Goal: Task Accomplishment & Management: Use online tool/utility

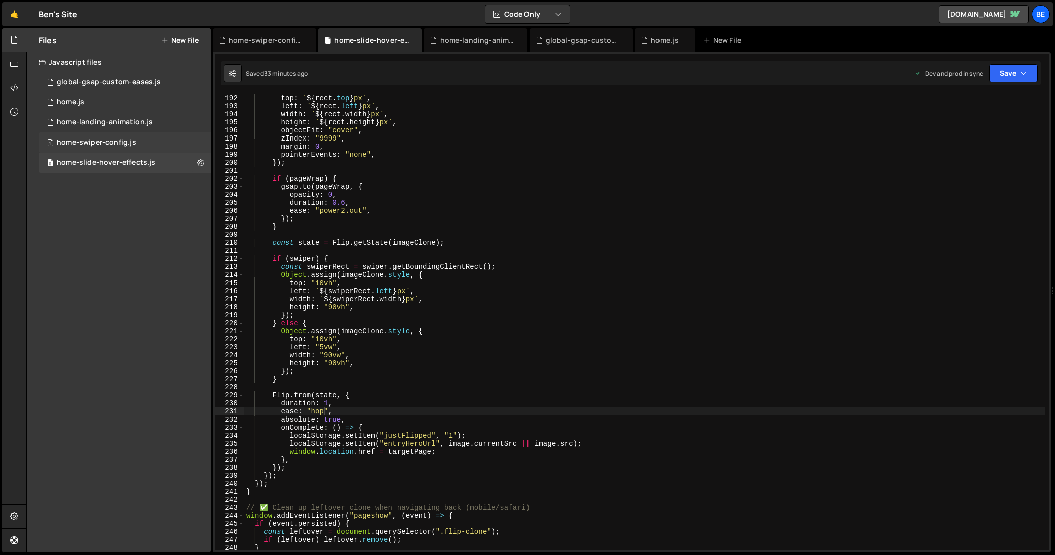
scroll to position [1534, 0]
click at [113, 141] on div "home-swiper-config.js" at bounding box center [96, 142] width 79 height 9
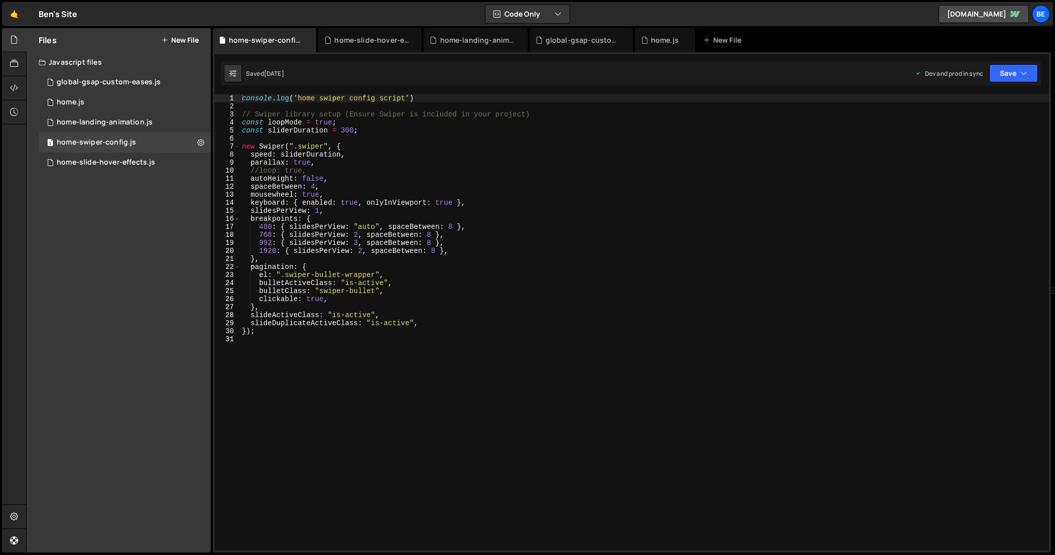
scroll to position [1184, 0]
click at [345, 132] on div "console . log ( 'home swiper config script' ) // Swiper library setup (Ensure S…" at bounding box center [644, 330] width 809 height 472
click at [1007, 77] on button "Save" at bounding box center [1014, 73] width 49 height 18
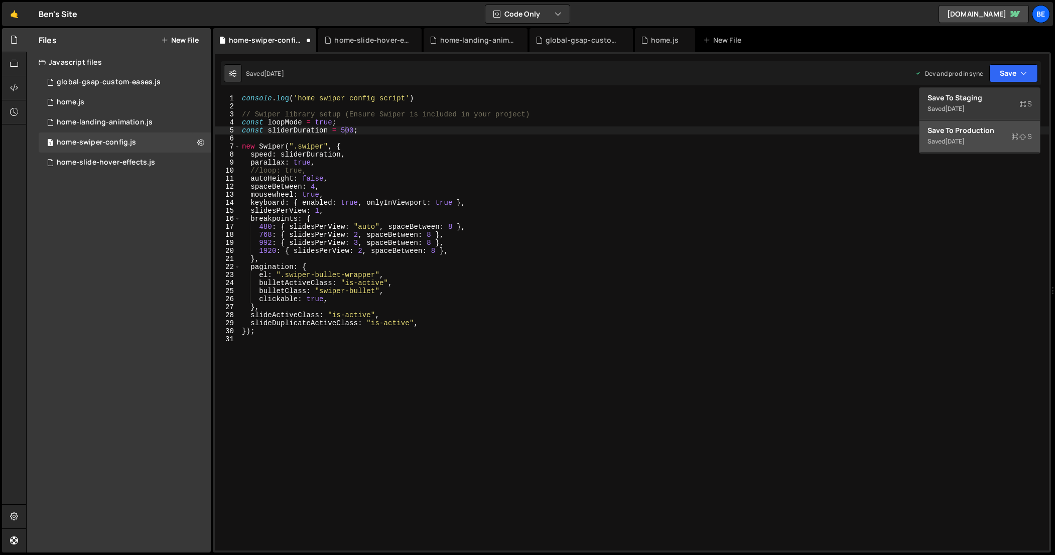
click at [990, 141] on div "Saved [DATE]" at bounding box center [980, 142] width 104 height 12
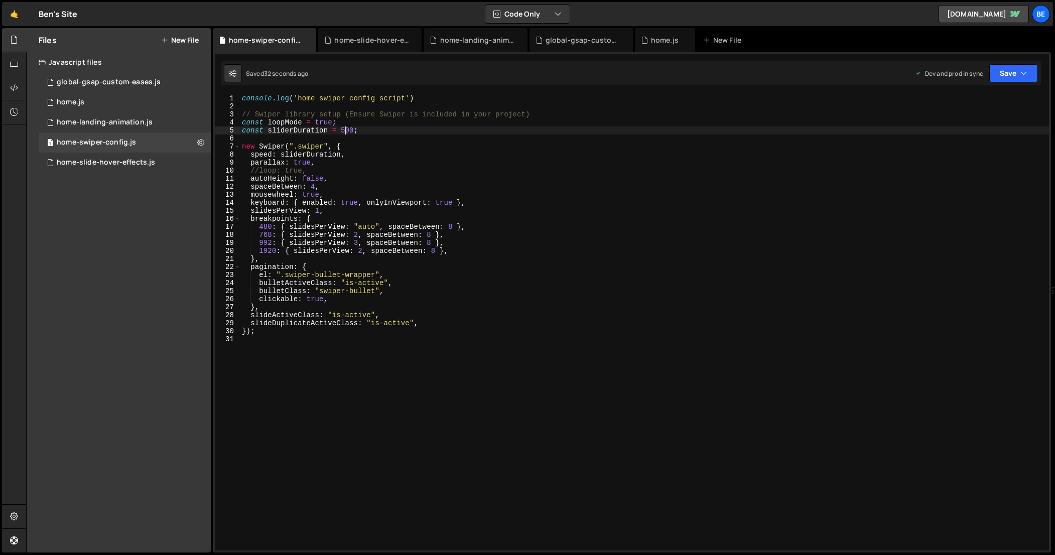
click at [346, 133] on div "console . log ( 'home swiper config script' ) // Swiper library setup (Ensure S…" at bounding box center [644, 330] width 809 height 472
type textarea "const sliderDuration = 300;"
click at [1000, 74] on button "Save" at bounding box center [1014, 73] width 49 height 18
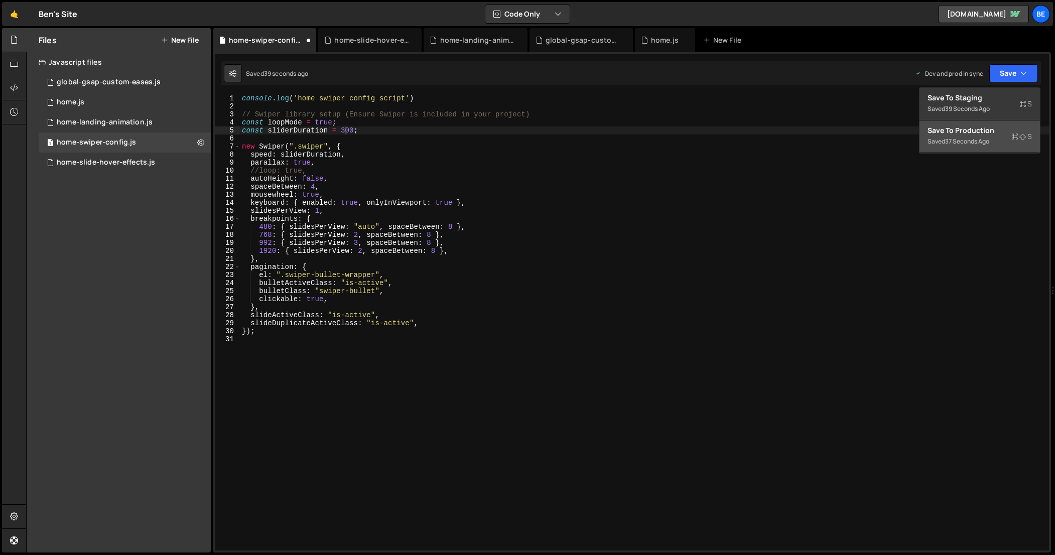
click at [984, 143] on div "37 seconds ago" at bounding box center [967, 141] width 44 height 9
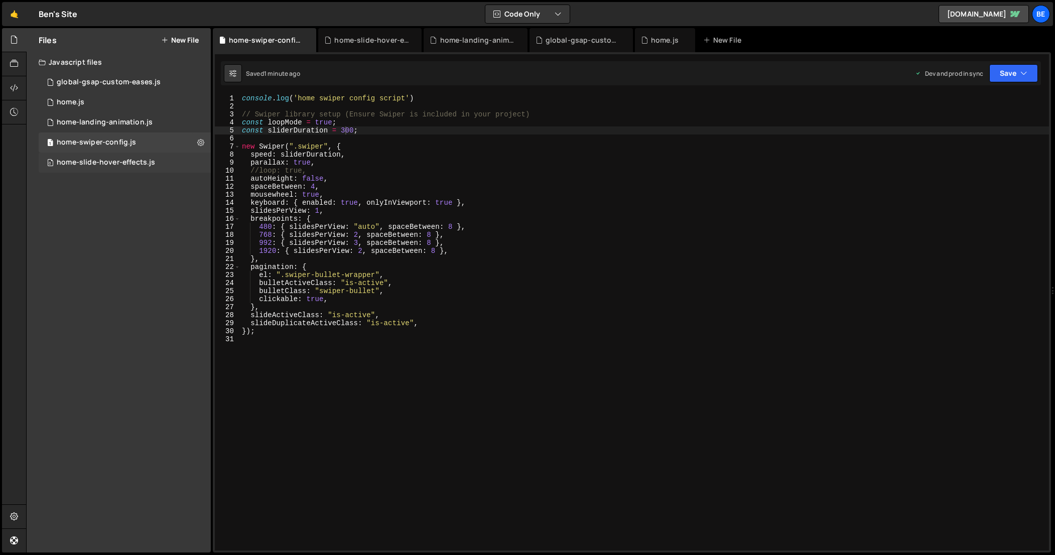
click at [105, 165] on div "home-slide-hover-effects.js" at bounding box center [106, 162] width 98 height 9
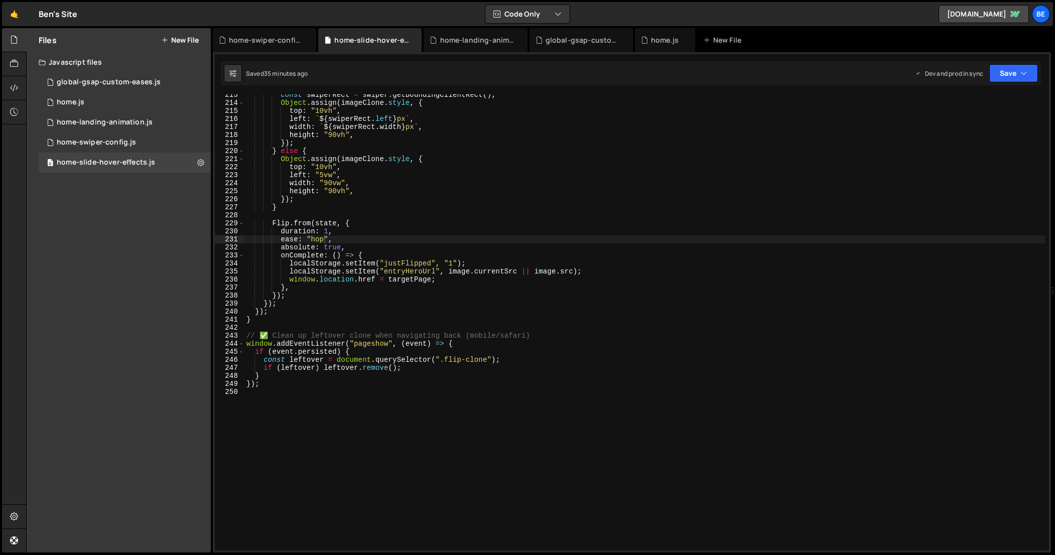
scroll to position [1676, 0]
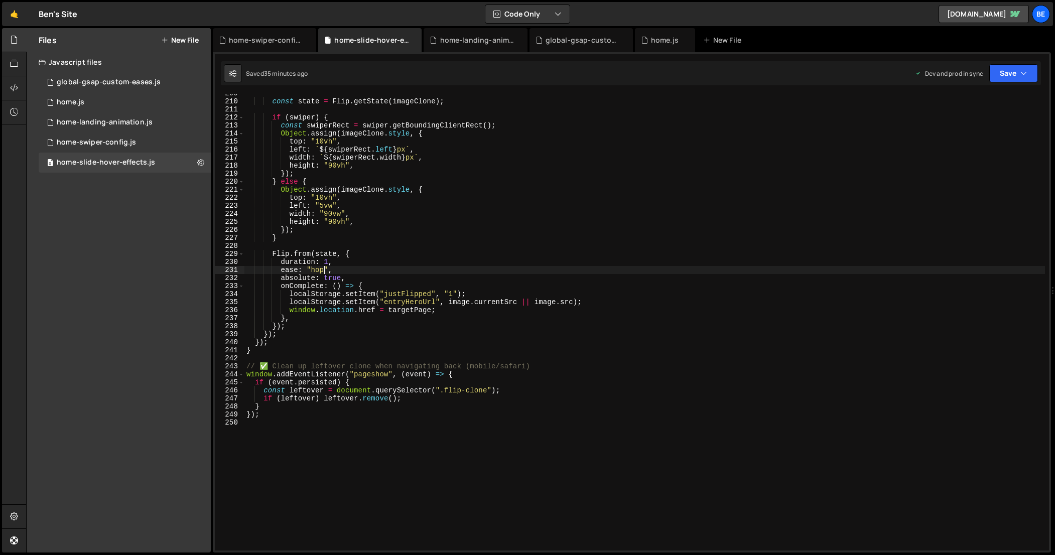
click at [322, 271] on div "const state = Flip . getState ( imageClone ) ; if ( swiper ) { const swiperRect…" at bounding box center [644, 325] width 801 height 472
click at [1031, 70] on button "Save" at bounding box center [1014, 73] width 49 height 18
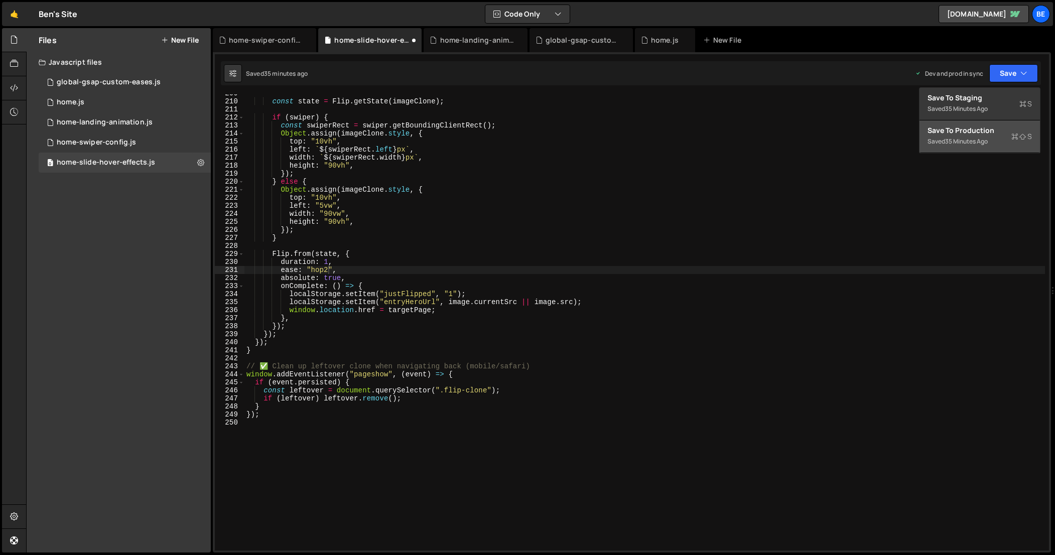
click at [985, 143] on div "35 minutes ago" at bounding box center [966, 141] width 43 height 9
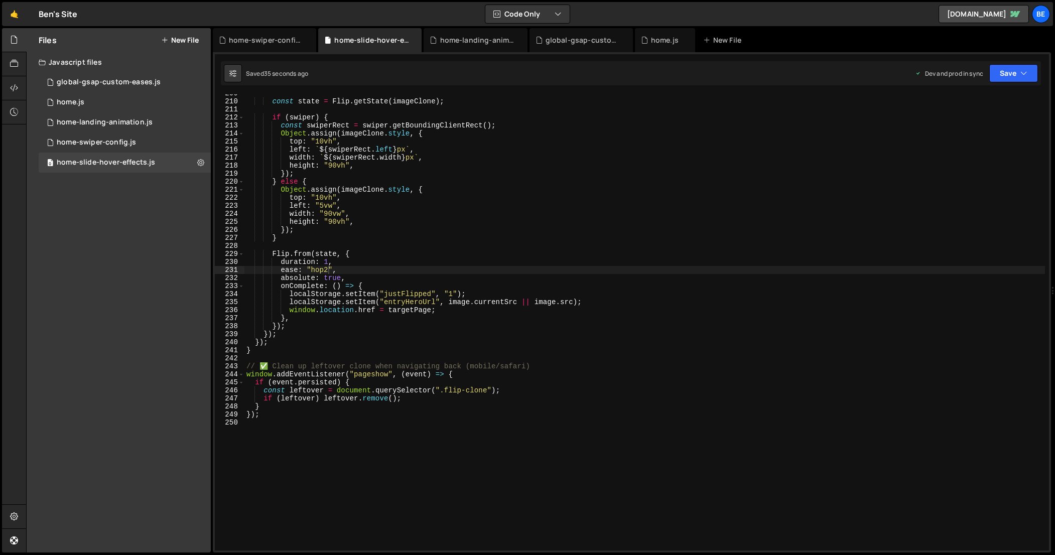
click at [327, 263] on div "const state = Flip . getState ( imageClone ) ; if ( swiper ) { const swiperRect…" at bounding box center [644, 325] width 801 height 472
click at [1013, 76] on button "Save" at bounding box center [1014, 73] width 49 height 18
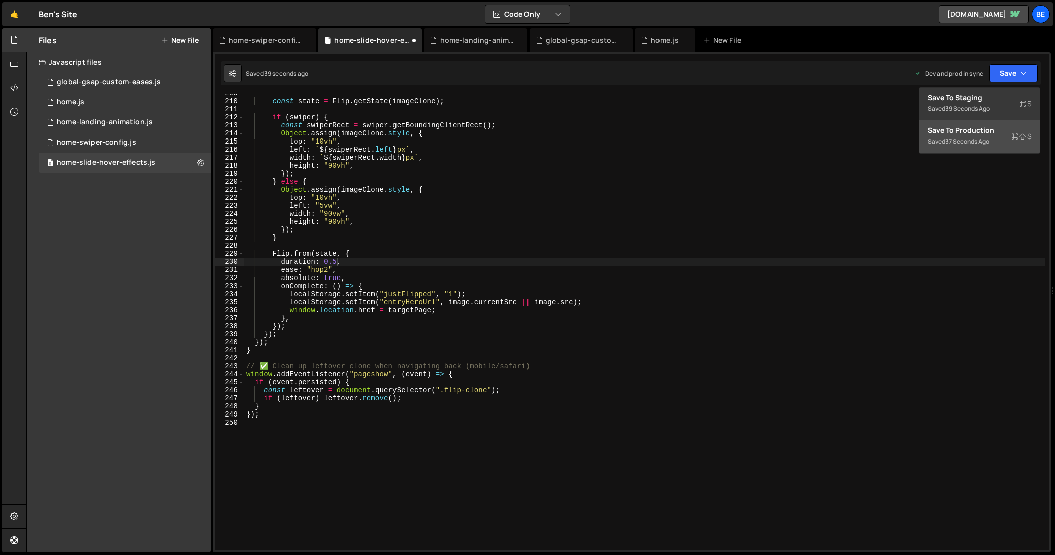
click at [972, 138] on div "37 seconds ago" at bounding box center [967, 141] width 44 height 9
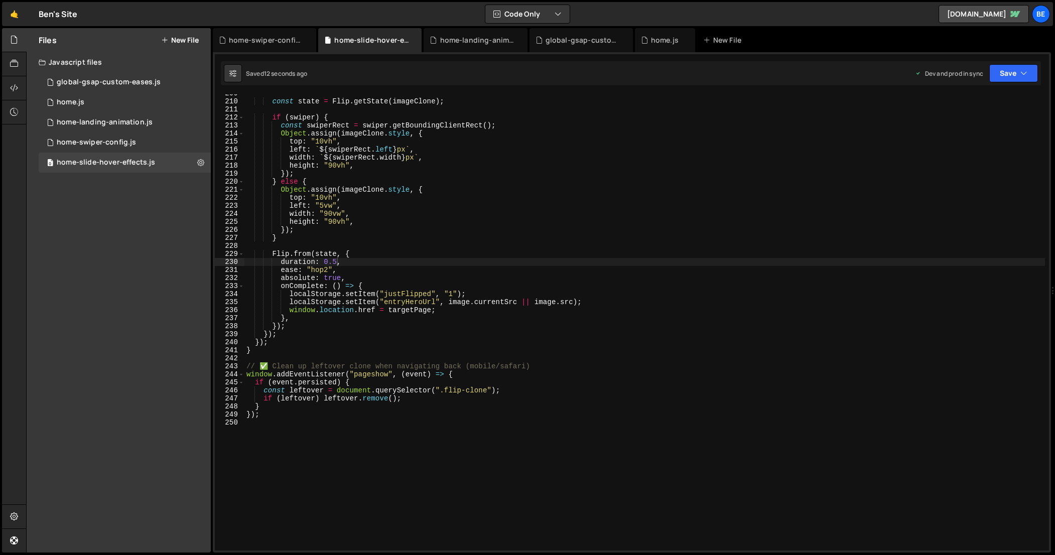
click at [332, 262] on div "const state = Flip . getState ( imageClone ) ; if ( swiper ) { const swiperRect…" at bounding box center [644, 325] width 801 height 472
click at [998, 71] on button "Save" at bounding box center [1014, 73] width 49 height 18
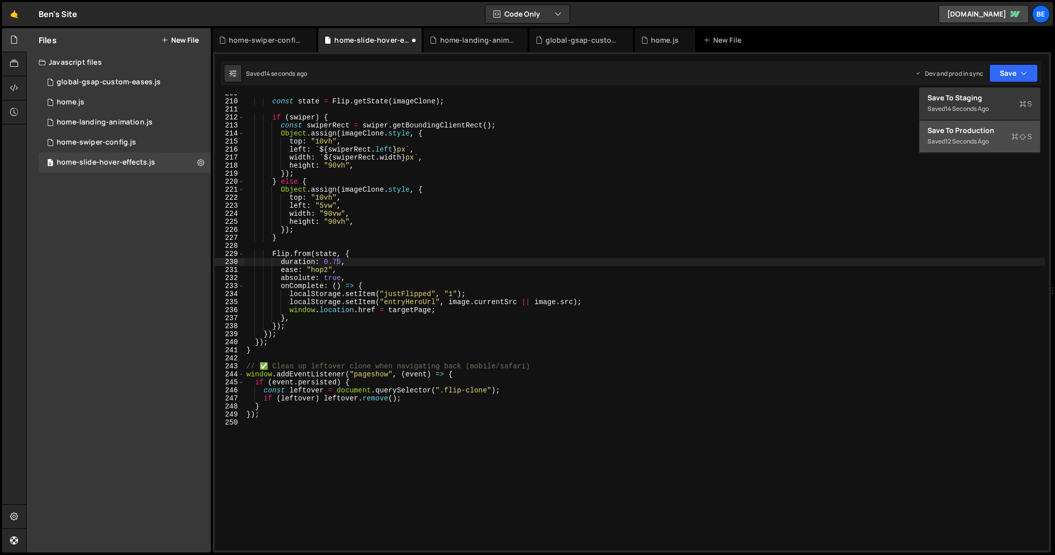
click at [977, 140] on div "12 seconds ago" at bounding box center [967, 141] width 44 height 9
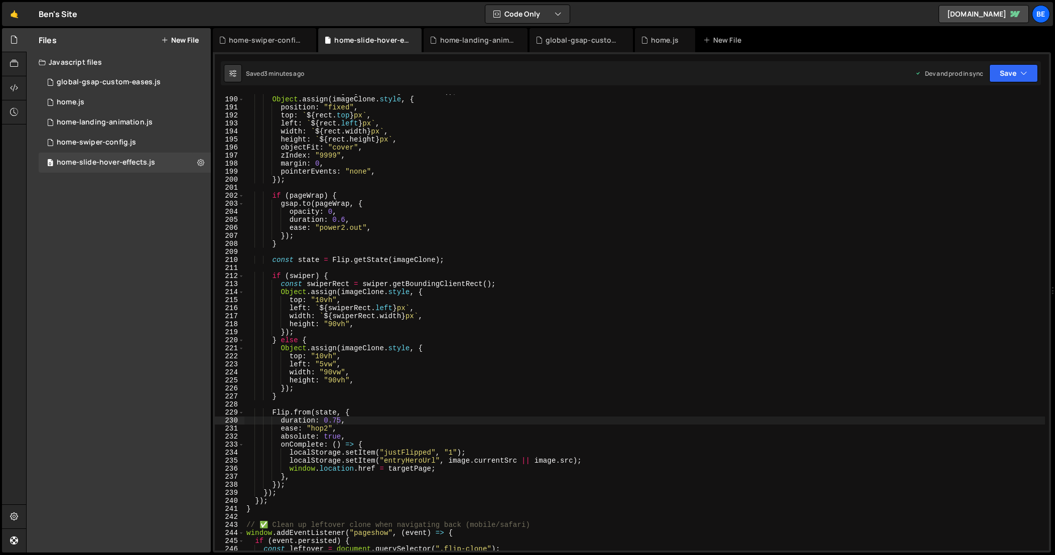
scroll to position [1525, 0]
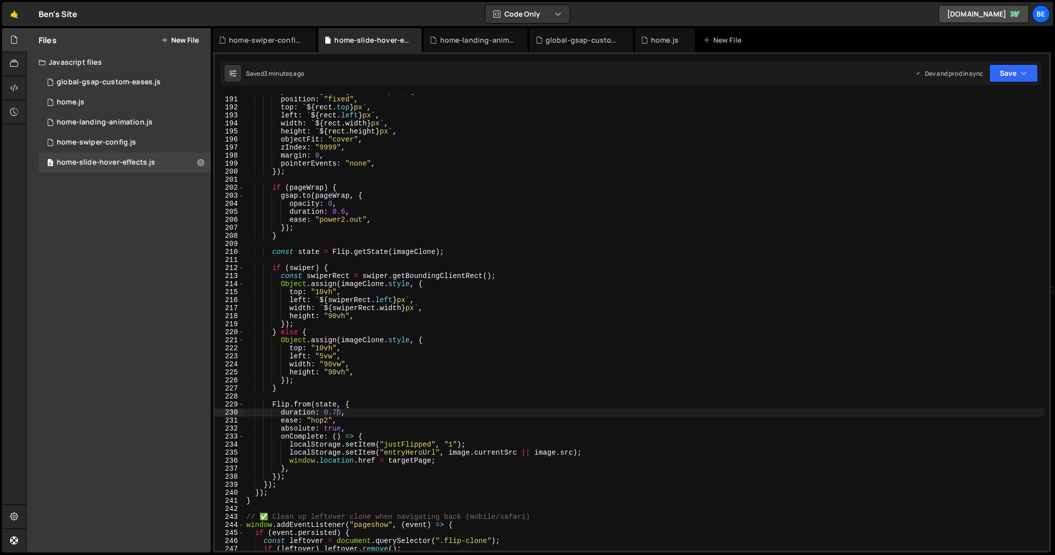
click at [399, 437] on div "Object . assign ( imageClone . style , { position : "fixed" , top : ` ${ rect .…" at bounding box center [644, 323] width 801 height 472
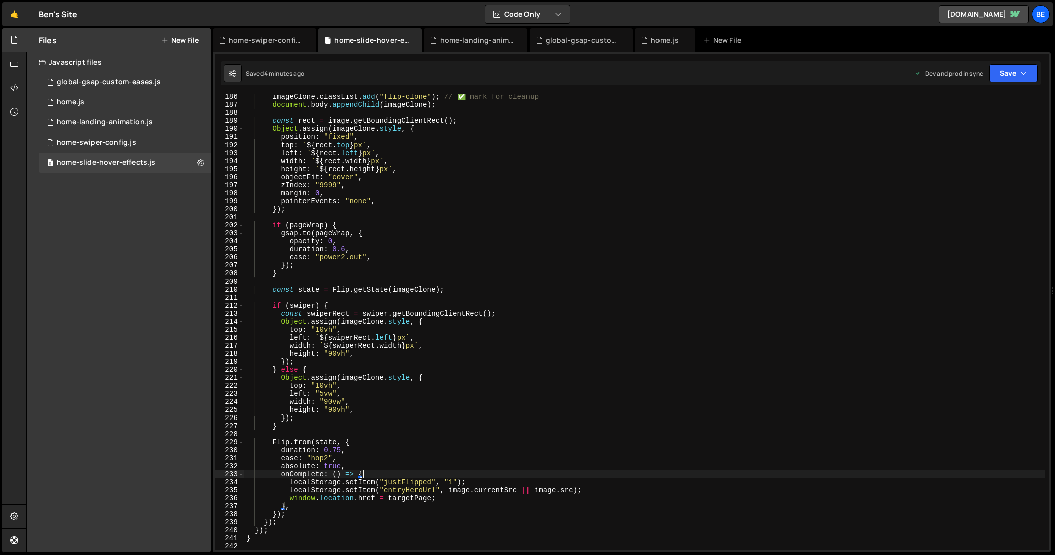
scroll to position [1395, 0]
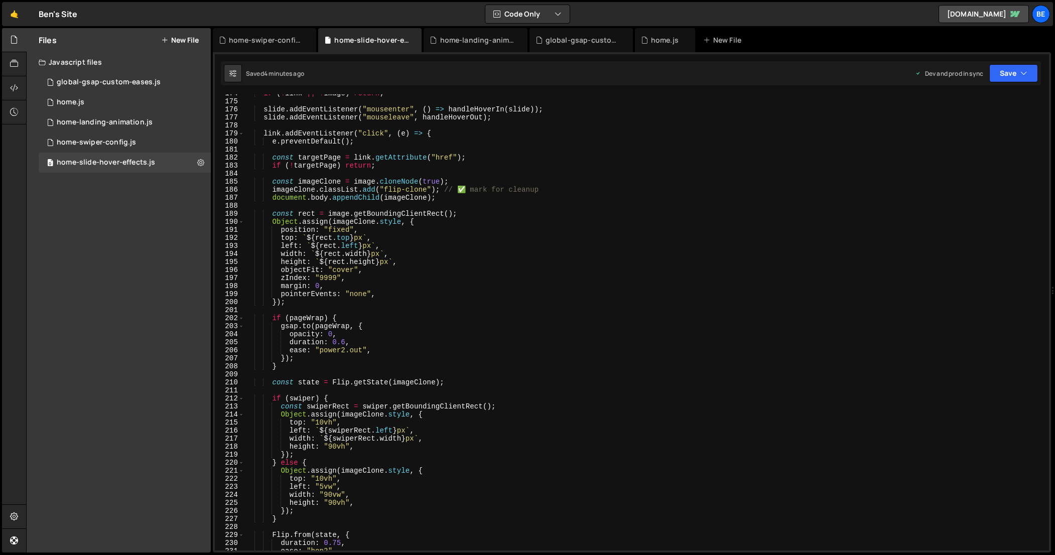
click at [451, 355] on div "if ( ! link || ! image ) return ; slide . addEventListener ( "mouseenter" , ( )…" at bounding box center [644, 325] width 801 height 472
type textarea "});"
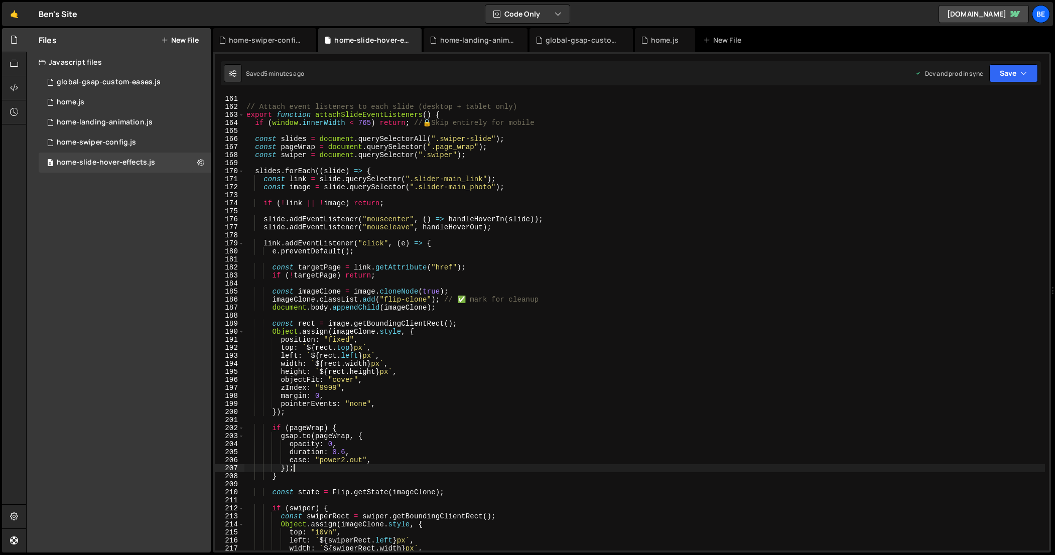
scroll to position [1285, 0]
